Goal: Find specific page/section: Find specific page/section

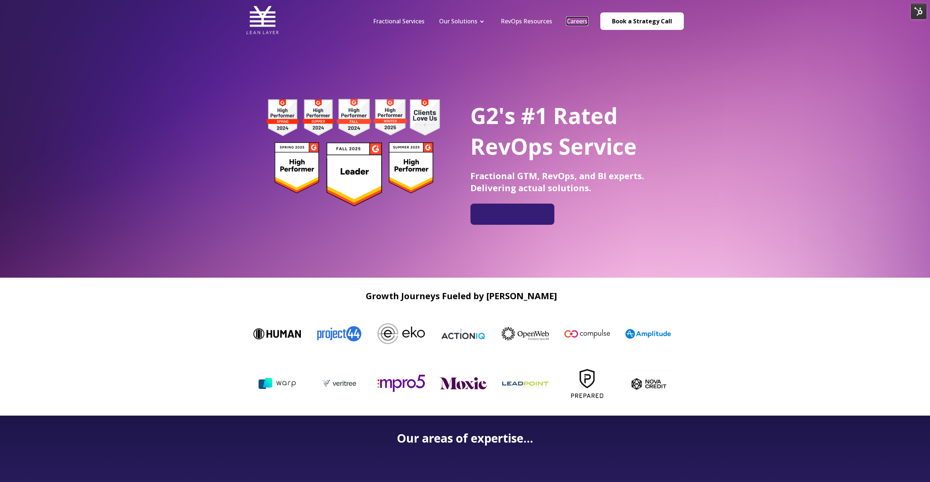
click at [576, 19] on link "Careers" at bounding box center [577, 21] width 21 height 8
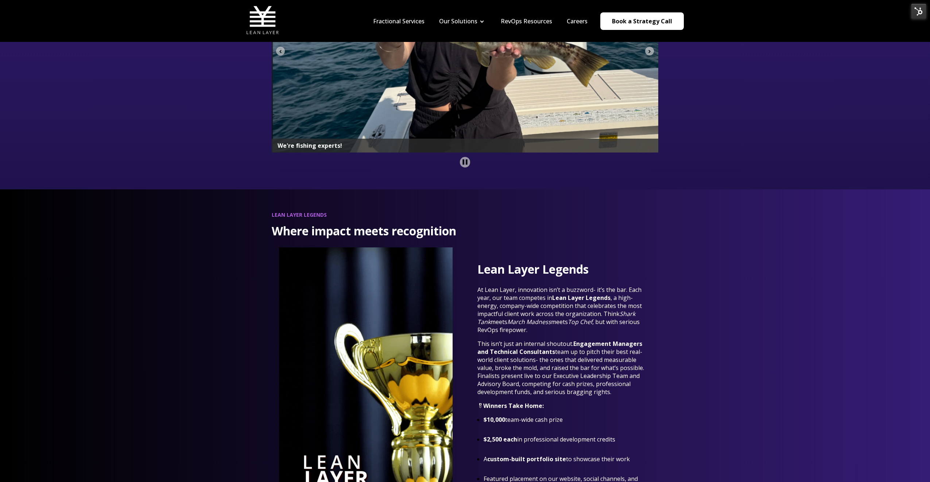
scroll to position [1855, 0]
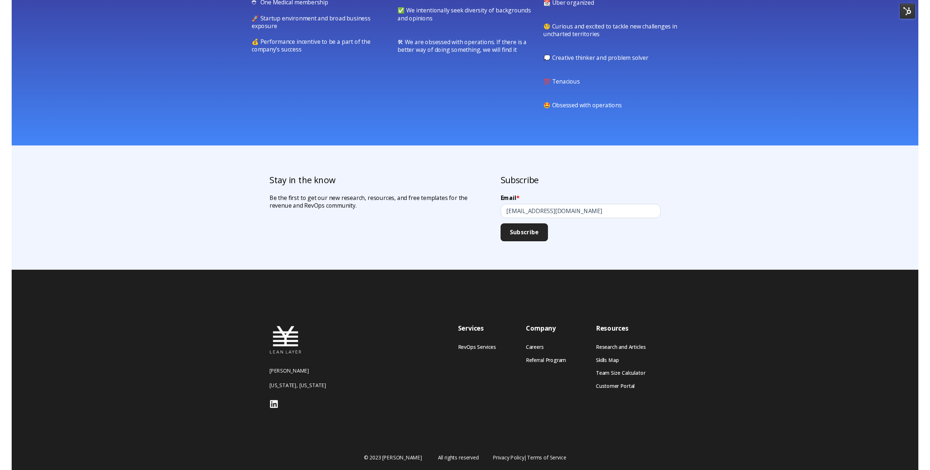
scroll to position [445, 0]
